Goal: Information Seeking & Learning: Learn about a topic

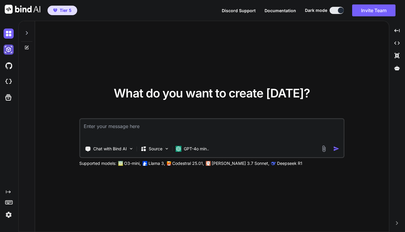
click at [9, 48] on img at bounding box center [9, 50] width 10 height 10
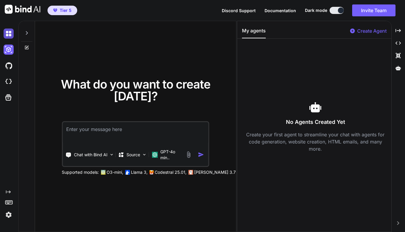
click at [10, 36] on img at bounding box center [9, 34] width 10 height 10
click at [26, 48] on icon at bounding box center [26, 47] width 5 height 5
click at [400, 44] on icon "Created with Pixso." at bounding box center [398, 42] width 5 height 5
type textarea "x"
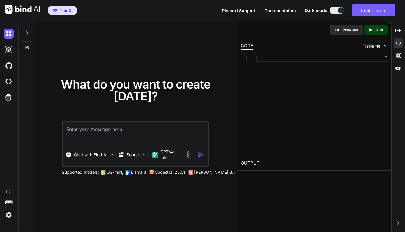
click at [272, 59] on div at bounding box center [322, 59] width 132 height 6
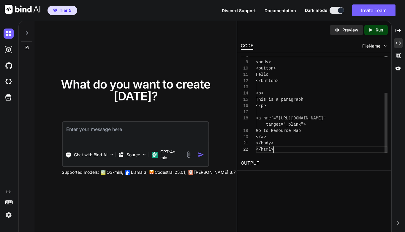
scroll to position [25, 0]
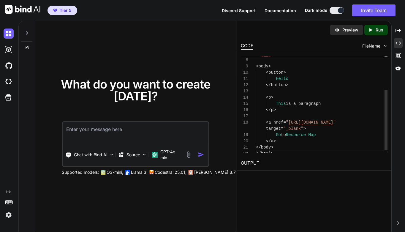
click at [335, 107] on div "</ p >" at bounding box center [322, 110] width 132 height 6
drag, startPoint x: 266, startPoint y: 95, endPoint x: 279, endPoint y: 110, distance: 19.1
click at [279, 110] on div "< body > < button > Hello </ button > < p > </ head > This is a paragraph </ p …" at bounding box center [322, 79] width 132 height 156
click at [283, 110] on div "</ p >" at bounding box center [322, 110] width 132 height 6
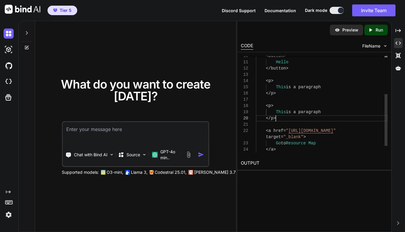
scroll to position [6, 0]
click at [296, 112] on span "is a paragraph" at bounding box center [303, 112] width 35 height 5
click at [319, 125] on div at bounding box center [322, 125] width 132 height 6
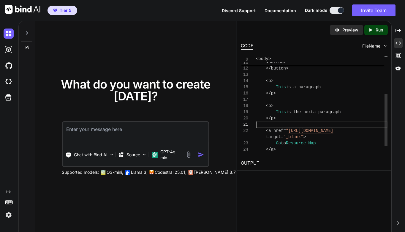
scroll to position [12, 0]
click at [319, 111] on span "is the nexta paragraph" at bounding box center [313, 112] width 55 height 5
click at [346, 122] on div at bounding box center [322, 125] width 132 height 6
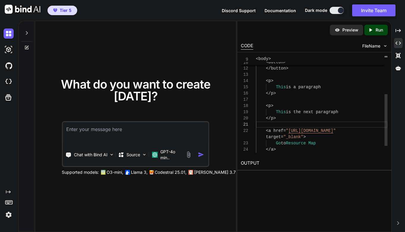
click at [338, 143] on div "Go to Resource Map" at bounding box center [322, 143] width 132 height 6
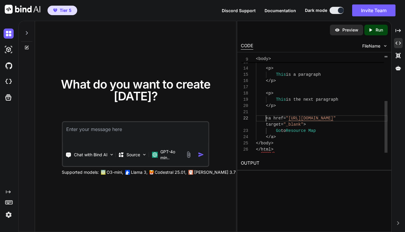
scroll to position [19, 0]
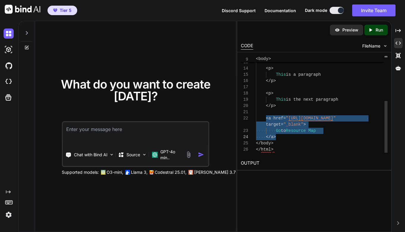
drag, startPoint x: 267, startPoint y: 117, endPoint x: 276, endPoint y: 135, distance: 20.3
click at [276, 135] on div "</ button > < p > This is a paragraph </ p > < a href = " [URL][DOMAIN_NAME] " …" at bounding box center [322, 62] width 132 height 181
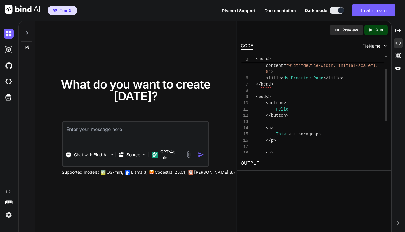
click at [293, 114] on div "</ button >" at bounding box center [322, 116] width 132 height 6
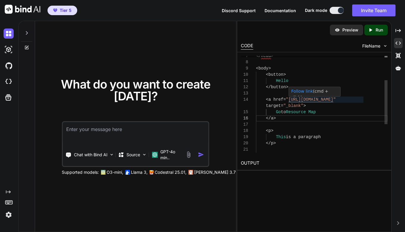
scroll to position [31, 0]
drag, startPoint x: 309, startPoint y: 100, endPoint x: 363, endPoint y: 101, distance: 53.5
click at [333, 101] on span "[URL][DOMAIN_NAME]" at bounding box center [311, 99] width 45 height 5
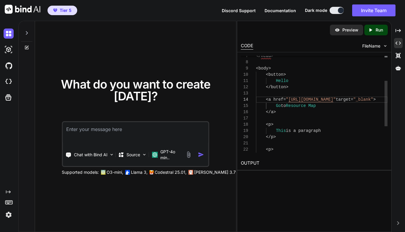
click at [338, 111] on div "</ a >" at bounding box center [322, 112] width 132 height 6
drag, startPoint x: 291, startPoint y: 105, endPoint x: 321, endPoint y: 106, distance: 30.3
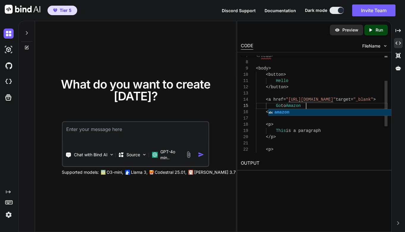
click at [357, 151] on div "< p >" at bounding box center [322, 149] width 132 height 6
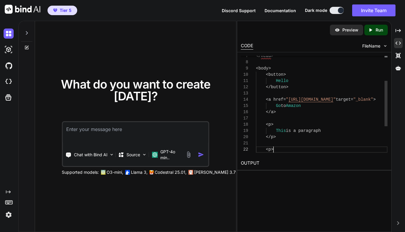
scroll to position [19, 0]
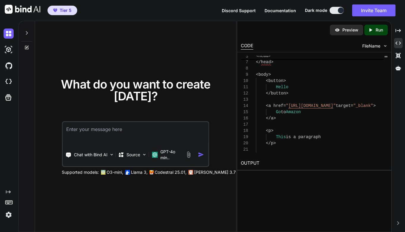
click at [376, 30] on p "Run" at bounding box center [379, 30] width 7 height 6
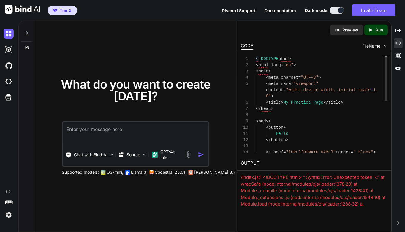
scroll to position [0, 0]
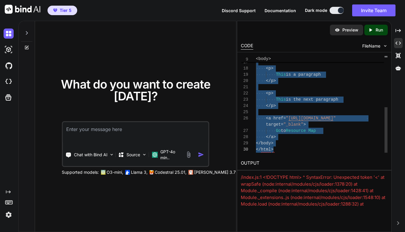
drag, startPoint x: 256, startPoint y: 59, endPoint x: 297, endPoint y: 163, distance: 111.3
type textarea "<!DOCTYPE html> <html lang="en"> <head> <meta charset="UTF-8"> <meta name="view…"
click at [163, 155] on p "GPT-4o min.." at bounding box center [171, 155] width 23 height 12
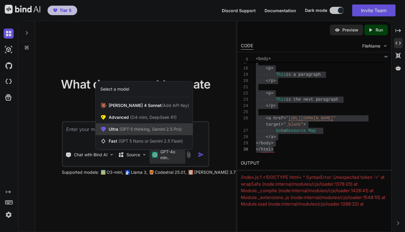
click at [153, 130] on span "(GPT-5 thinking, Gemini 2.5 Pro)" at bounding box center [150, 129] width 64 height 5
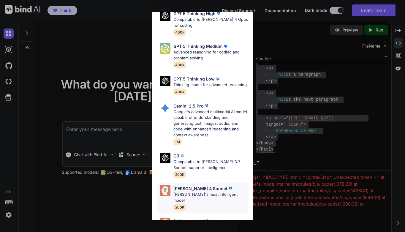
click at [194, 185] on p "[PERSON_NAME] 4 Sonnet" at bounding box center [201, 188] width 54 height 6
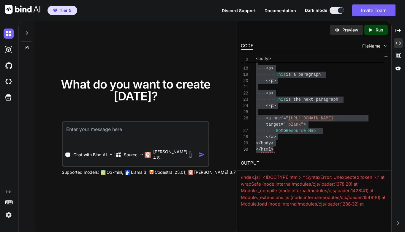
click at [103, 132] on textarea at bounding box center [136, 133] width 146 height 22
paste textarea "<!DOCTYPE html> <html lang="en"> <head> <meta charset="UTF-8"> <meta name="view…"
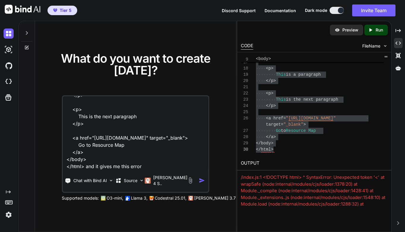
click at [241, 176] on div "/index.js:1 <!DOCTYPE html> ^ SyntaxError: Unexpected token '<' at wrapSafe (no…" at bounding box center [314, 204] width 147 height 60
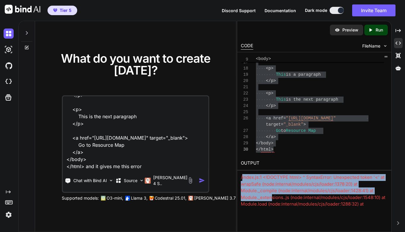
drag, startPoint x: 243, startPoint y: 175, endPoint x: 267, endPoint y: 193, distance: 30.3
click at [270, 195] on div "/index.js:1 <!DOCTYPE html> ^ SyntaxError: Unexpected token '<' at wrapSafe (no…" at bounding box center [314, 204] width 147 height 60
click at [241, 176] on div "/index.js:1 <!DOCTYPE html> ^ SyntaxError: Unexpected token '<' at wrapSafe (no…" at bounding box center [314, 204] width 147 height 60
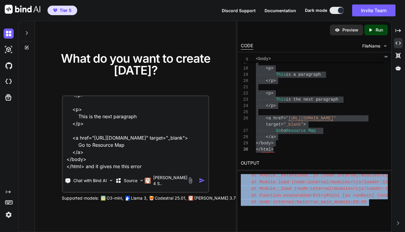
scroll to position [135, 0]
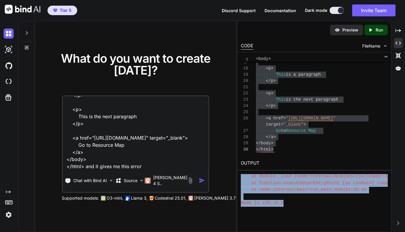
drag, startPoint x: 241, startPoint y: 176, endPoint x: 285, endPoint y: 206, distance: 52.8
click at [285, 206] on div "/index.js:1 <!DOCTYPE html> ^ SyntaxError: Unexpected token '<' at wrapSafe (no…" at bounding box center [314, 190] width 147 height 33
copy div "/index.js:1 <!DOCTYPE html> ^ SyntaxError: Unexpected token '<' at wrapSafe (no…"
click at [156, 167] on textarea "this is my code <!DOCTYPE html> <html lang="en"> <head> <meta charset="UTF-8"> …" at bounding box center [136, 133] width 146 height 74
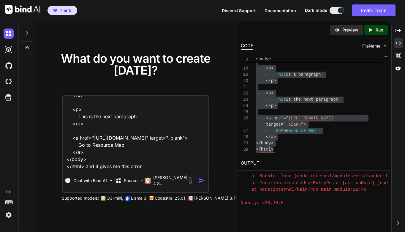
paste textarea "/index.js:1 <!DOCTYPE html> ^ SyntaxError: Unexpected token '<' at wrapSafe (no…"
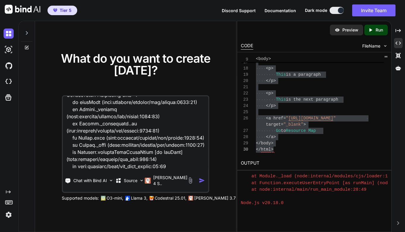
type textarea "this is my code <!DOCTYPE html> <html lang="en"> <head> <meta charset="UTF-8"> …"
click at [199, 181] on img "button" at bounding box center [202, 180] width 6 height 6
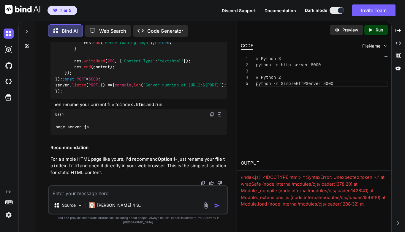
scroll to position [578, 0]
click at [339, 114] on div "# Python 3 python -m http.server 8000 # Python 2 python -m SimpleHTTPServer 8000" at bounding box center [322, 104] width 132 height 97
click at [376, 45] on span "FileName" at bounding box center [371, 46] width 18 height 6
click at [384, 45] on img at bounding box center [385, 45] width 5 height 5
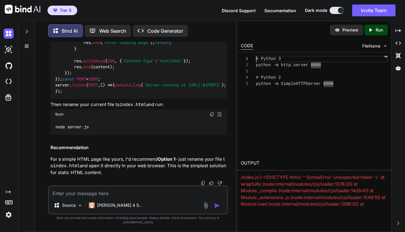
scroll to position [0, 0]
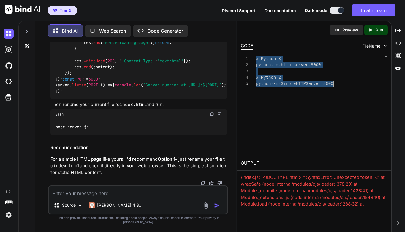
drag, startPoint x: 256, startPoint y: 59, endPoint x: 285, endPoint y: 92, distance: 44.0
click at [285, 92] on div "# Python 3 python -m http.server 8000 # Python 2 python -m SimpleHTTPServer 8000" at bounding box center [322, 104] width 132 height 97
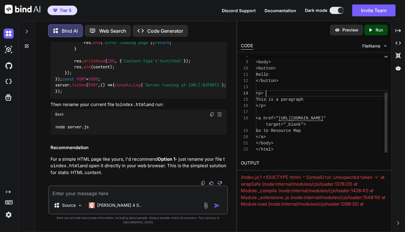
scroll to position [31, 0]
drag, startPoint x: 267, startPoint y: 93, endPoint x: 280, endPoint y: 107, distance: 19.1
click at [280, 107] on div "<body> <button> Hello </button> <p> This is a paragraph </p> <a href=" [URL][DO…" at bounding box center [322, 75] width 132 height 156
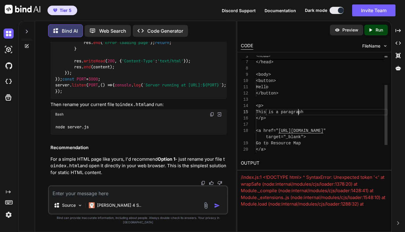
scroll to position [37, 0]
click at [297, 112] on span "This is a paragraph" at bounding box center [280, 112] width 48 height 5
click at [299, 112] on span "This is a paragraph" at bounding box center [280, 112] width 48 height 5
click at [329, 122] on div at bounding box center [322, 125] width 132 height 6
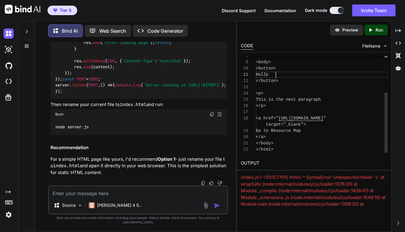
scroll to position [12, 0]
drag, startPoint x: 276, startPoint y: 74, endPoint x: 289, endPoint y: 75, distance: 12.8
click at [289, 75] on div "Hello" at bounding box center [322, 75] width 132 height 6
click at [309, 119] on span "[URL][DOMAIN_NAME]" at bounding box center [300, 118] width 45 height 5
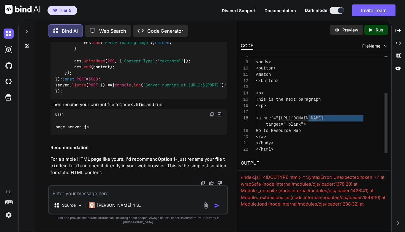
drag, startPoint x: 309, startPoint y: 118, endPoint x: 363, endPoint y: 119, distance: 53.8
click at [323, 119] on span "[URL][DOMAIN_NAME]" at bounding box center [300, 118] width 45 height 5
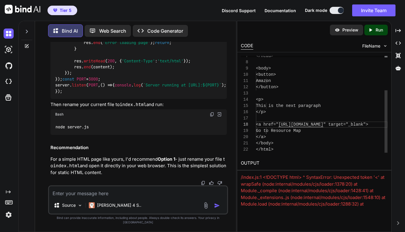
scroll to position [0, 0]
drag, startPoint x: 291, startPoint y: 130, endPoint x: 321, endPoint y: 131, distance: 29.4
click at [301, 131] on span "Go to Resource Map" at bounding box center [278, 130] width 45 height 5
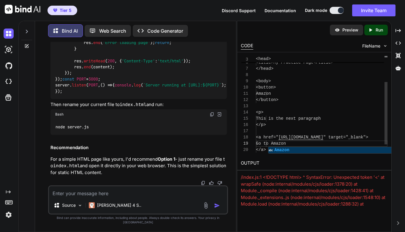
click at [332, 99] on div "</button>" at bounding box center [322, 100] width 132 height 6
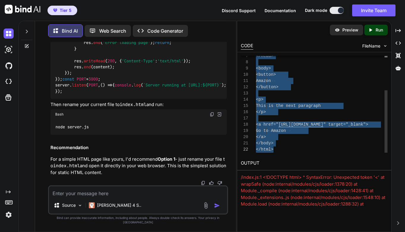
drag, startPoint x: 257, startPoint y: 59, endPoint x: 285, endPoint y: 163, distance: 108.4
type textarea "<!DOCTYPE html> <html lang="en"> <head> <meta charset="UTF-8"> <meta name="view…"
click at [374, 30] on icon "Created with Pixso." at bounding box center [372, 29] width 8 height 5
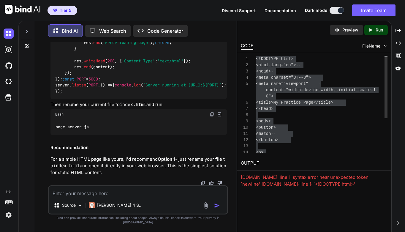
click at [339, 134] on div "Amazon" at bounding box center [322, 134] width 132 height 6
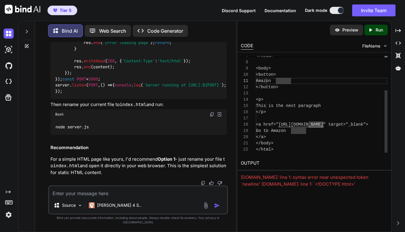
click at [350, 145] on div "</body>" at bounding box center [322, 143] width 132 height 6
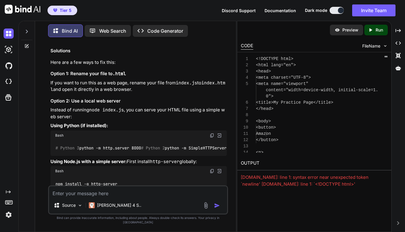
scroll to position [227, 0]
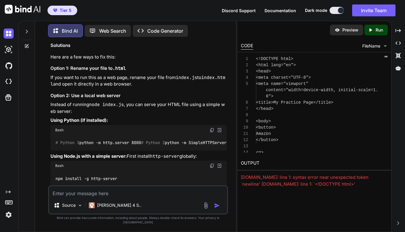
click at [124, 197] on textarea at bounding box center [138, 191] width 178 height 11
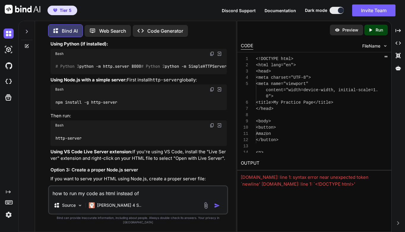
scroll to position [304, 0]
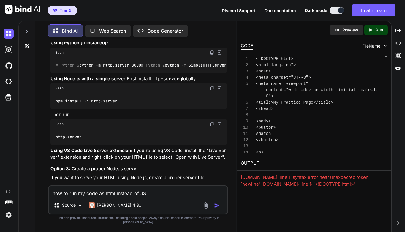
type textarea "how to run my code as html instead of JS"
click at [217, 209] on img "button" at bounding box center [217, 206] width 6 height 6
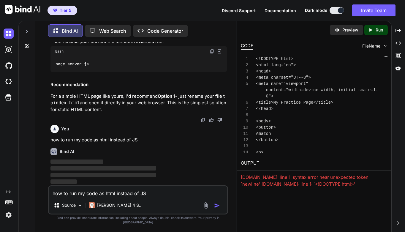
click at [207, 129] on div "You how to run my code as html instead of JS" at bounding box center [139, 132] width 176 height 21
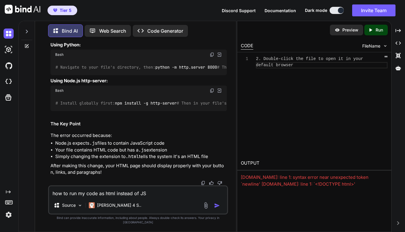
scroll to position [1024, 0]
click at [349, 32] on p "Preview" at bounding box center [351, 30] width 16 height 6
click at [385, 47] on img at bounding box center [385, 45] width 5 height 5
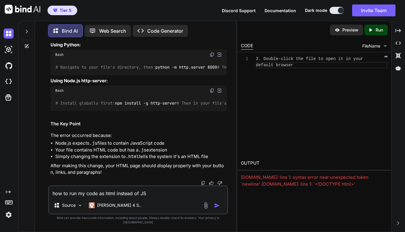
click at [385, 46] on img at bounding box center [385, 45] width 5 height 5
click at [375, 45] on span "FileName" at bounding box center [371, 46] width 18 height 6
